Goal: Task Accomplishment & Management: Complete application form

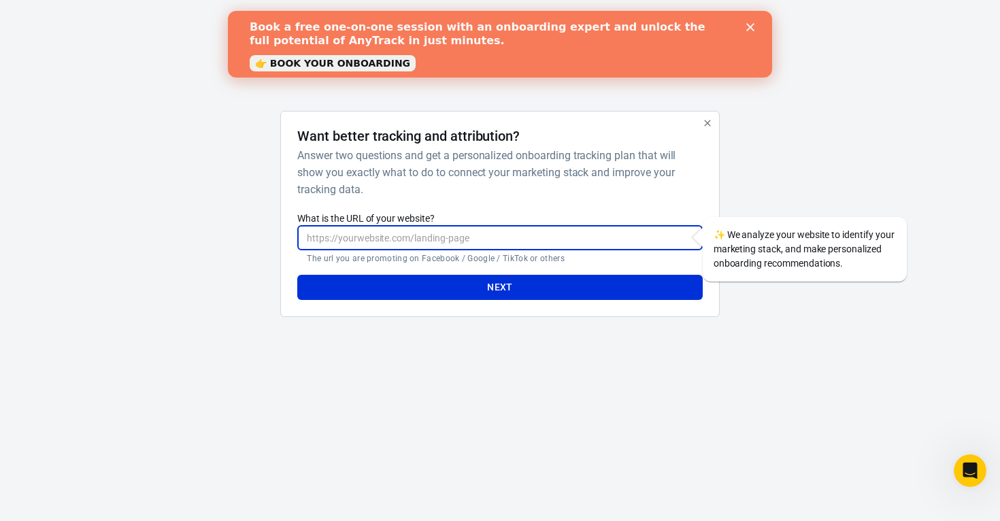
click at [446, 241] on input "What is the URL of your website?" at bounding box center [499, 237] width 405 height 25
click at [327, 240] on input "What is the URL of your website?" at bounding box center [499, 237] width 405 height 25
click at [457, 235] on input "What is the URL of your website?" at bounding box center [499, 237] width 405 height 25
click at [427, 240] on input "What is the URL of your website?" at bounding box center [499, 237] width 405 height 25
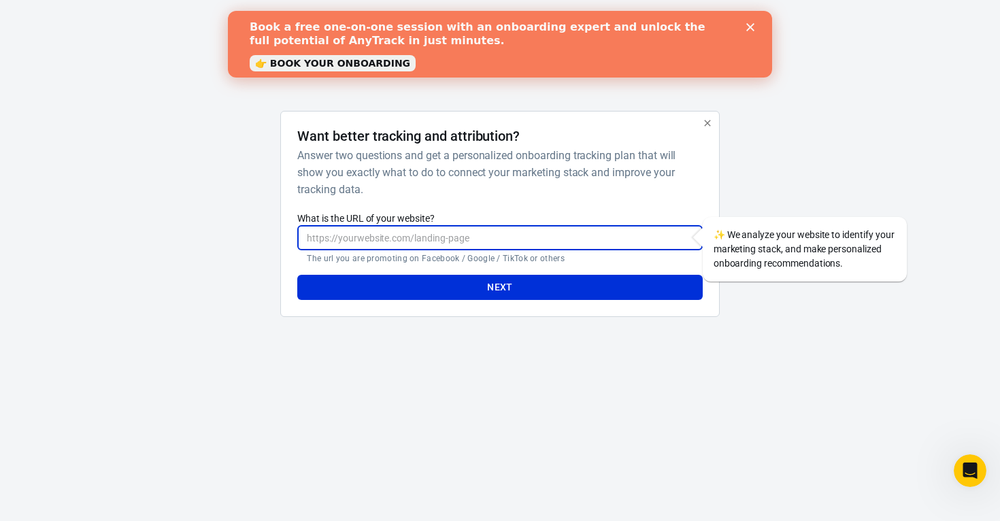
paste input "[URL][DOMAIN_NAME]"
type input "[URL][DOMAIN_NAME]"
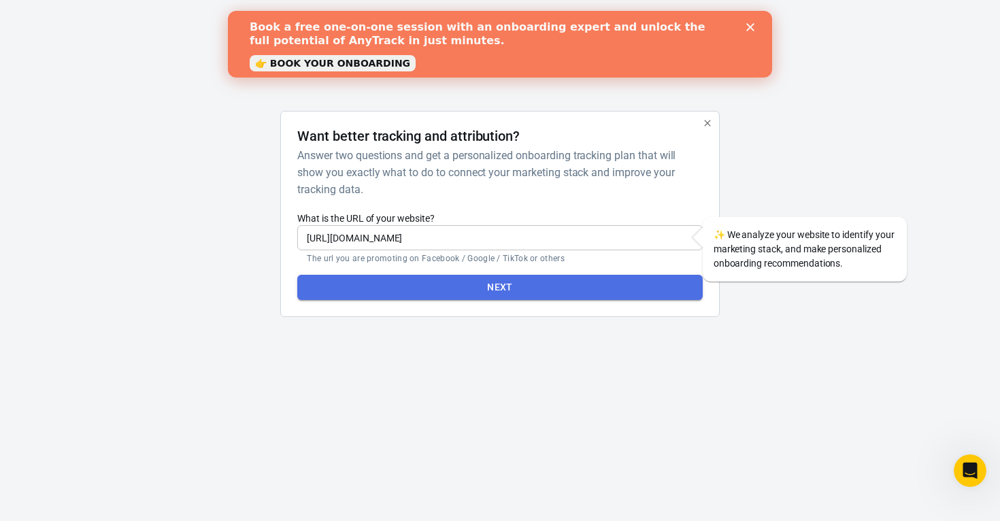
click at [450, 281] on button "Next" at bounding box center [499, 287] width 405 height 25
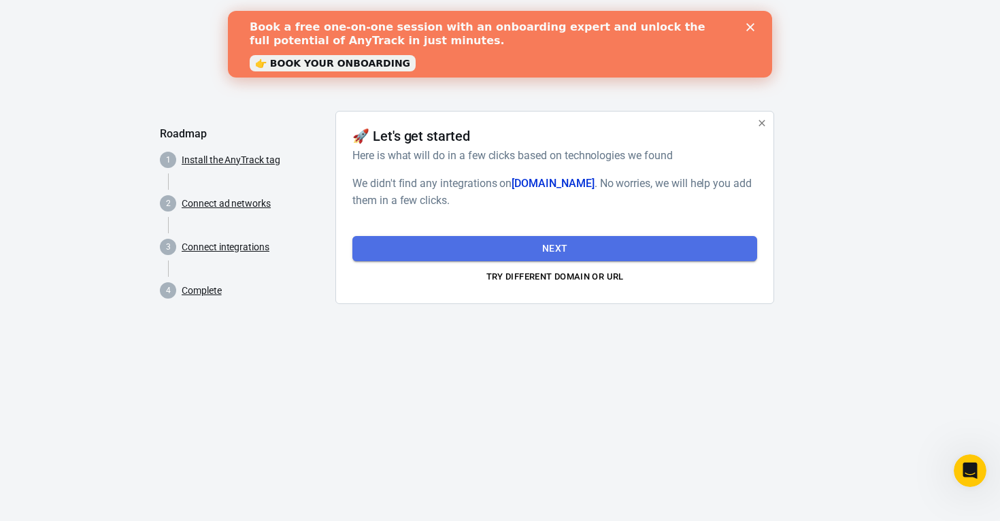
click at [493, 243] on button "Next" at bounding box center [554, 248] width 405 height 25
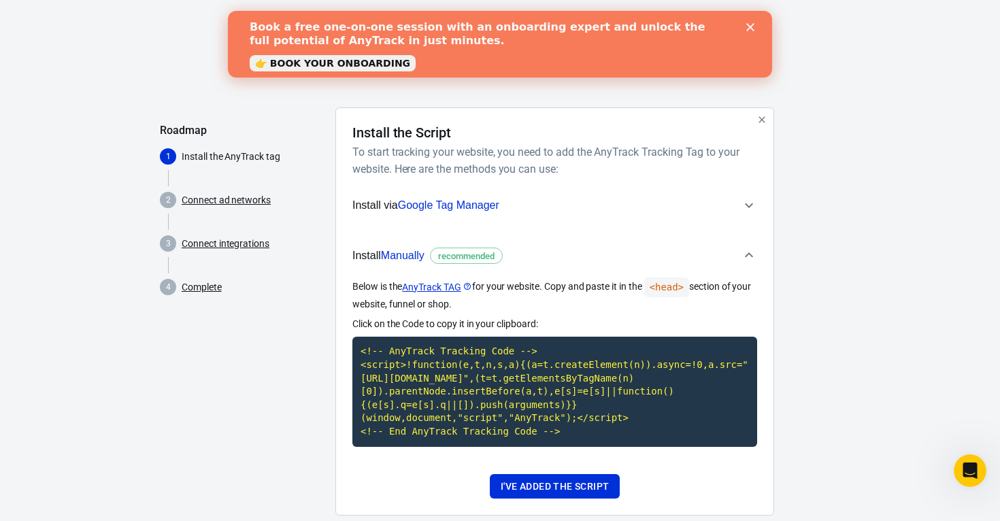
scroll to position [3, 0]
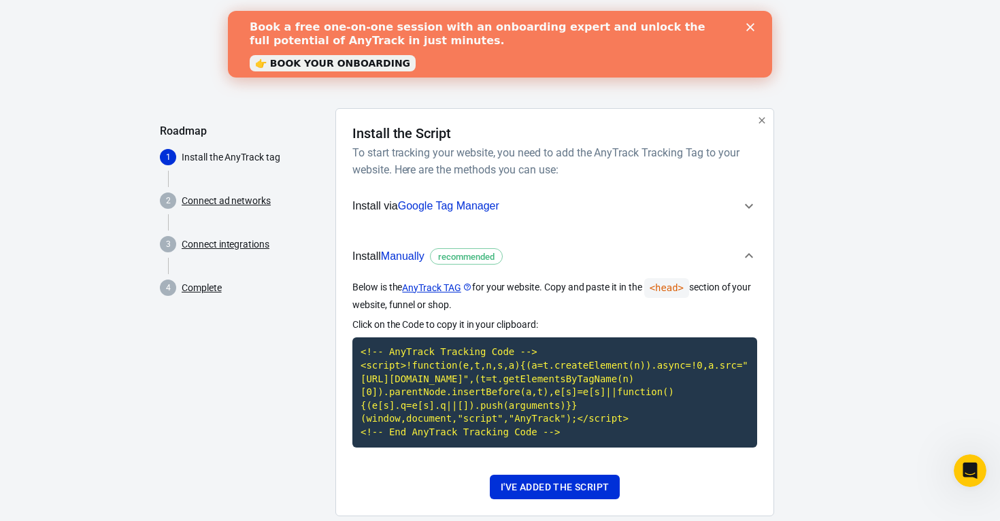
click at [260, 201] on link "Connect ad networks" at bounding box center [226, 201] width 89 height 14
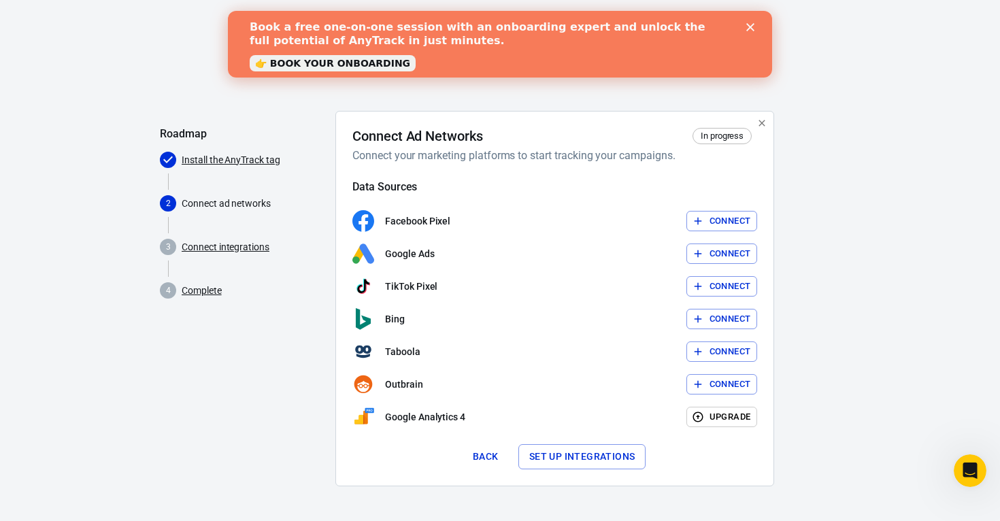
click at [263, 250] on link "Connect integrations" at bounding box center [226, 247] width 88 height 14
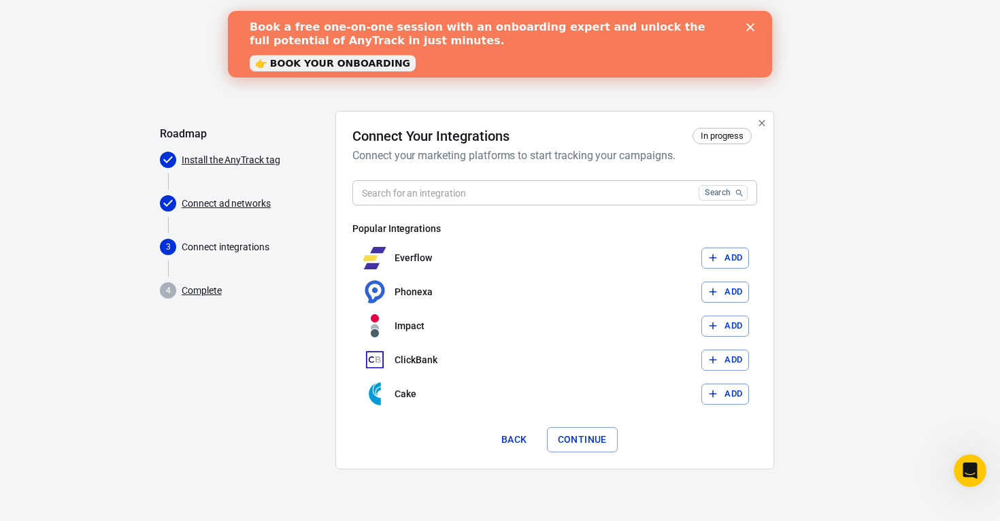
click at [208, 289] on link "Complete" at bounding box center [202, 291] width 40 height 14
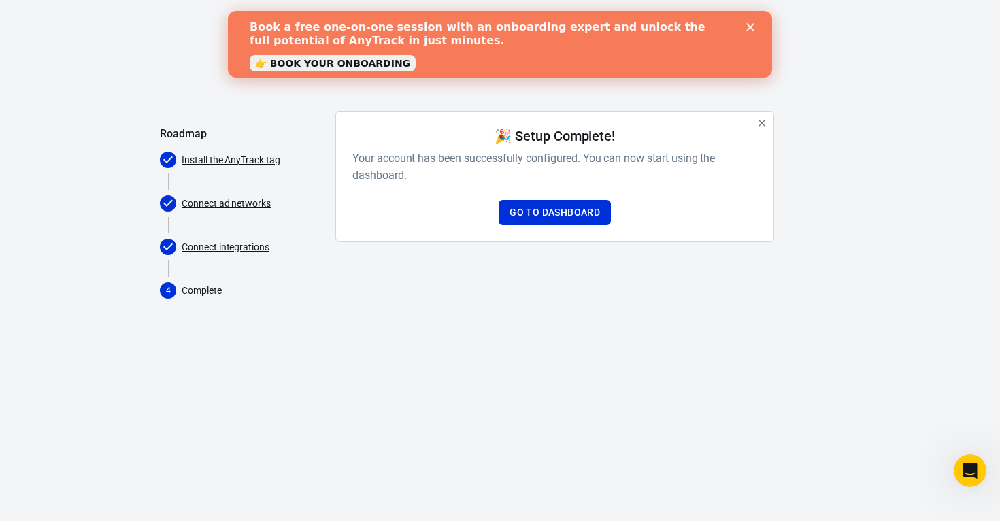
click at [221, 245] on link "Connect integrations" at bounding box center [226, 247] width 88 height 14
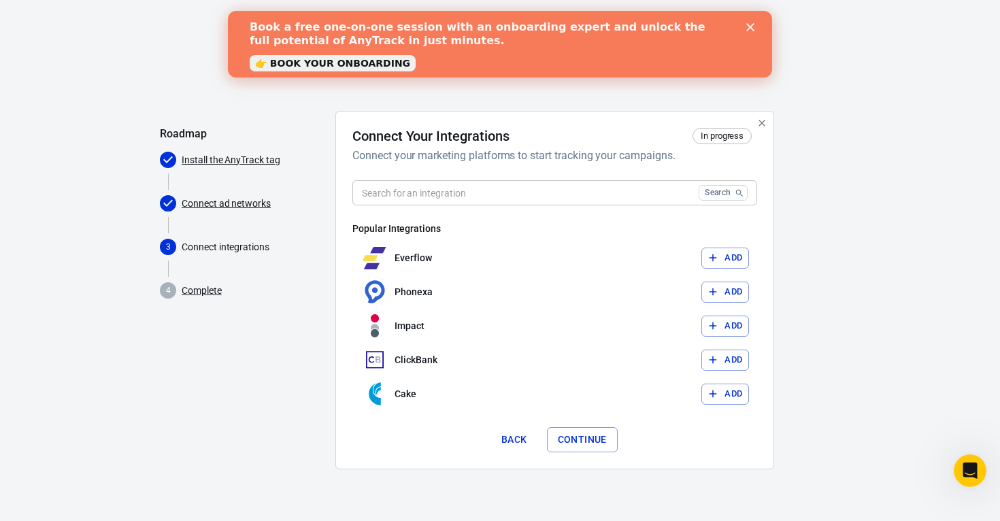
click at [317, 67] on link "👉 BOOK YOUR ONBOARDING" at bounding box center [333, 63] width 166 height 16
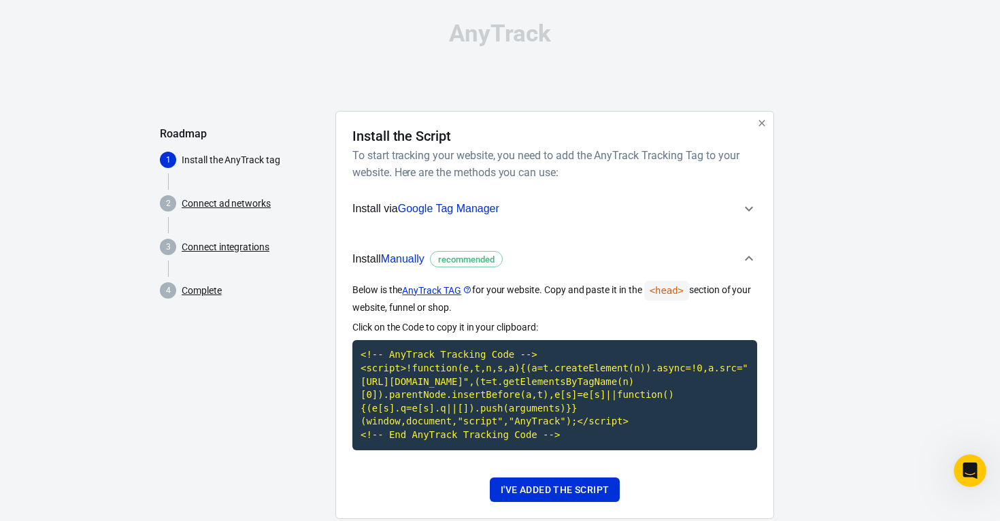
scroll to position [3, 0]
